Goal: Check status: Check status

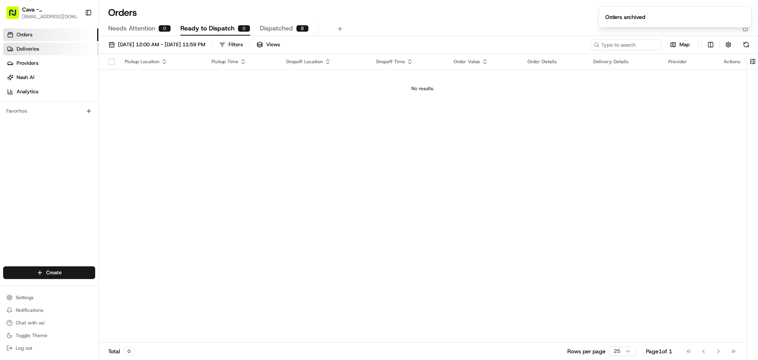
drag, startPoint x: 21, startPoint y: 48, endPoint x: 24, endPoint y: 43, distance: 5.7
click at [21, 48] on span "Deliveries" at bounding box center [28, 48] width 23 height 7
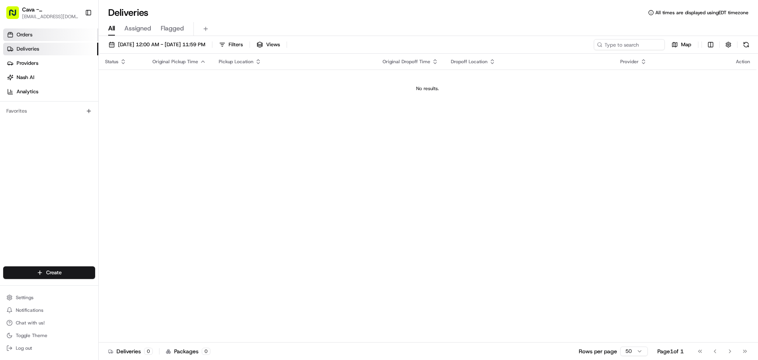
click at [30, 33] on span "Orders" at bounding box center [25, 34] width 16 height 7
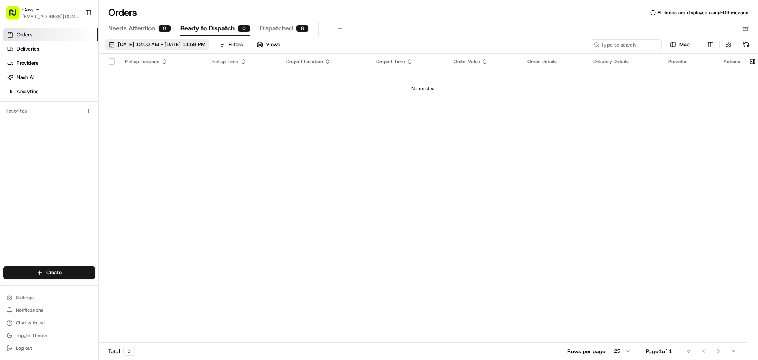
click at [142, 43] on span "[DATE] 12:00 AM - [DATE] 11:59 PM" at bounding box center [161, 44] width 87 height 7
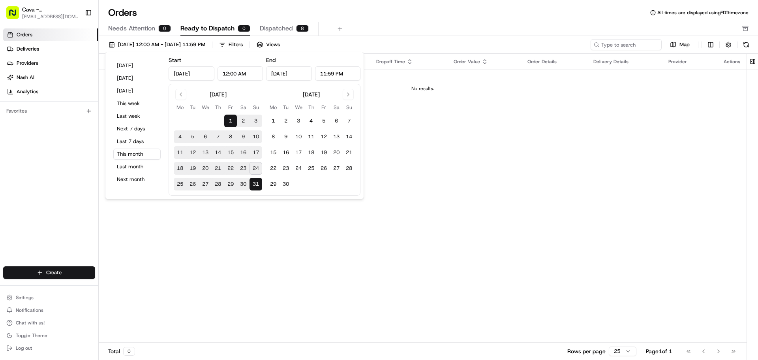
click at [258, 167] on button "24" at bounding box center [256, 168] width 13 height 13
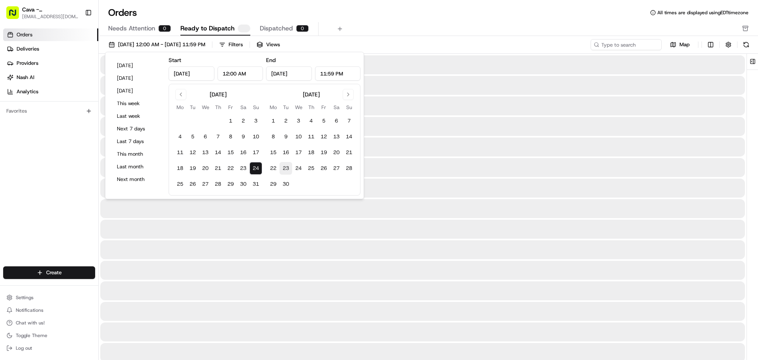
type input "[DATE]"
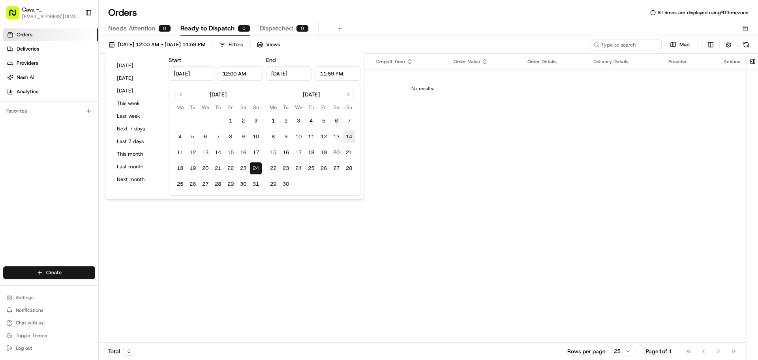
click at [347, 132] on button "14" at bounding box center [349, 136] width 13 height 13
type input "[DATE]"
click at [323, 221] on div "Pickup Location Pickup Time Dropoff Location Dropoff Time Order Value Order Det…" at bounding box center [423, 198] width 648 height 289
